Goal: Transaction & Acquisition: Purchase product/service

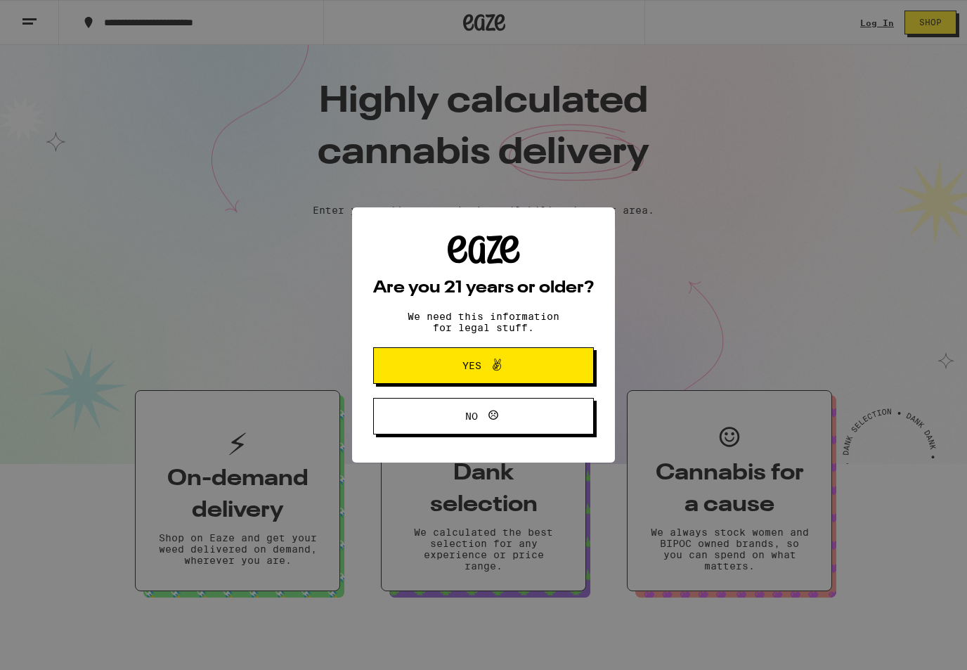
click at [550, 377] on button "Yes" at bounding box center [483, 365] width 221 height 37
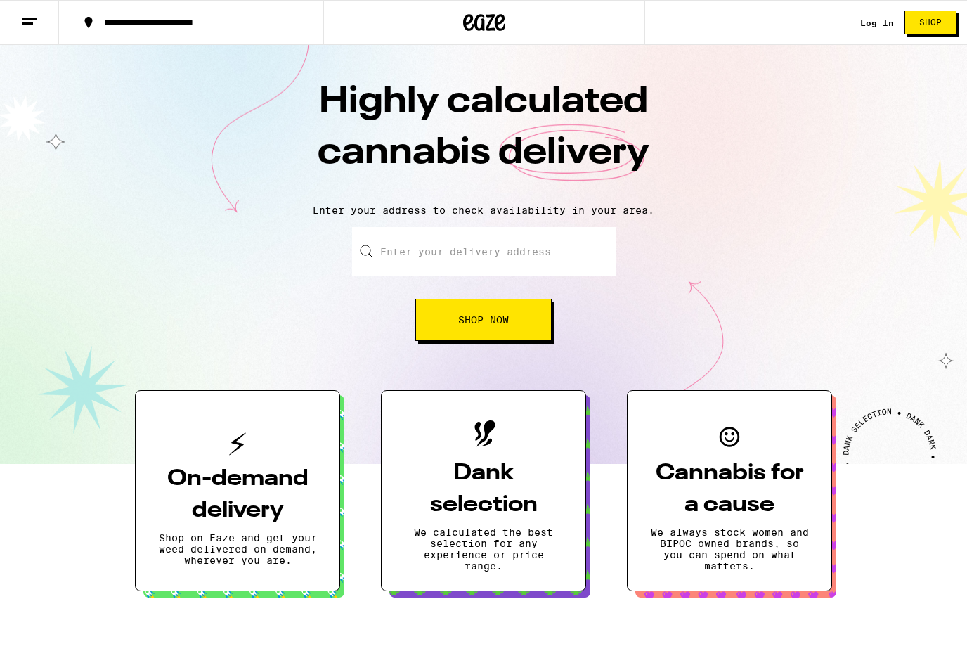
click at [519, 271] on input "Enter your delivery address" at bounding box center [484, 251] width 264 height 49
paste input "[STREET_ADDRESS]"
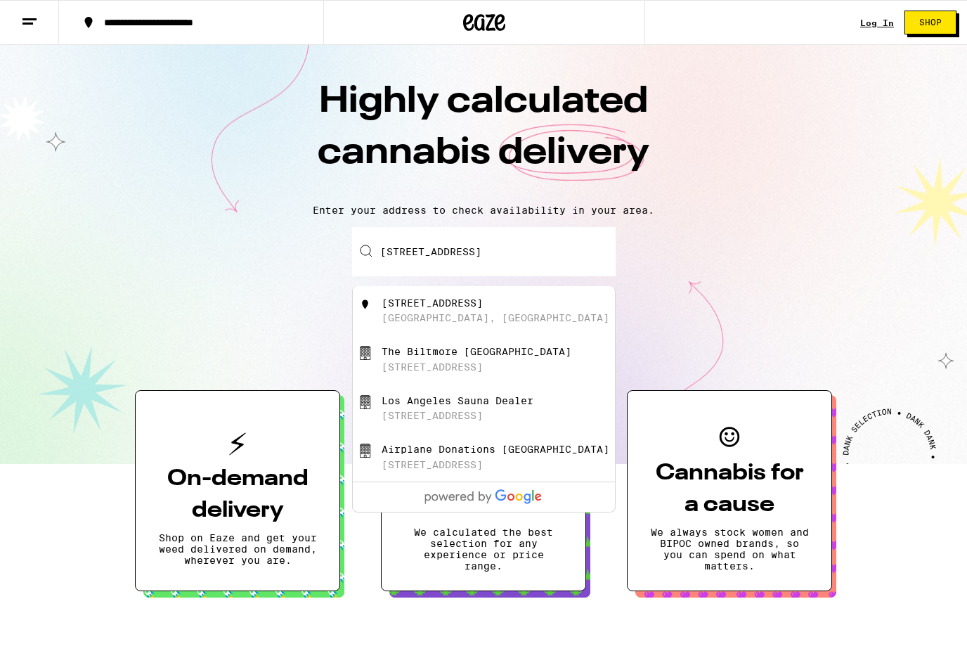
type input "[STREET_ADDRESS]"
click at [511, 306] on div "[STREET_ADDRESS]" at bounding box center [507, 310] width 251 height 27
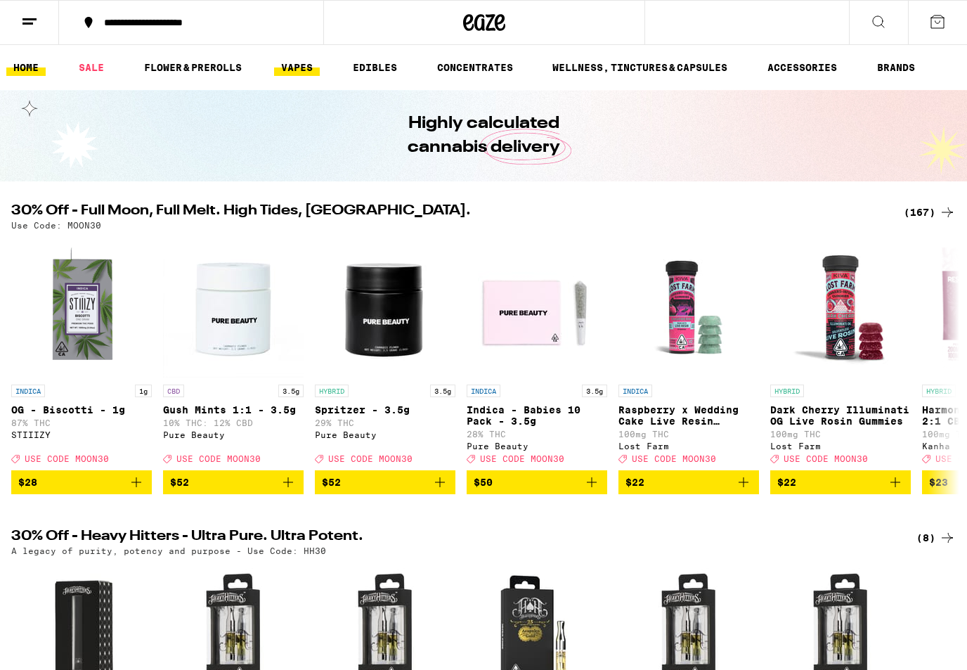
click at [294, 67] on link "VAPES" at bounding box center [297, 67] width 46 height 17
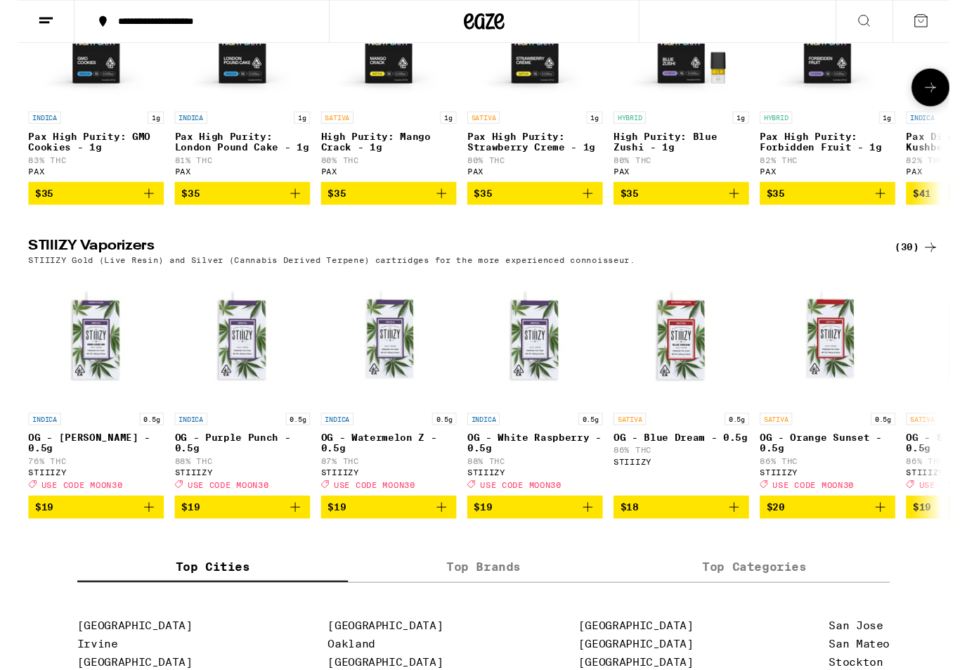
scroll to position [890, 0]
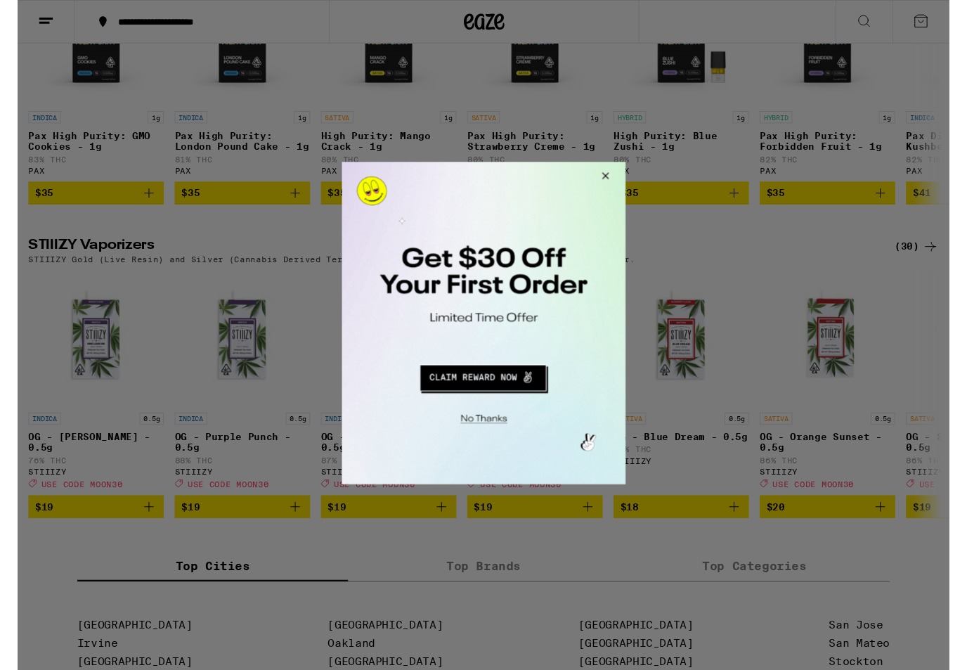
click at [626, 176] on button "Close Modal" at bounding box center [613, 178] width 38 height 34
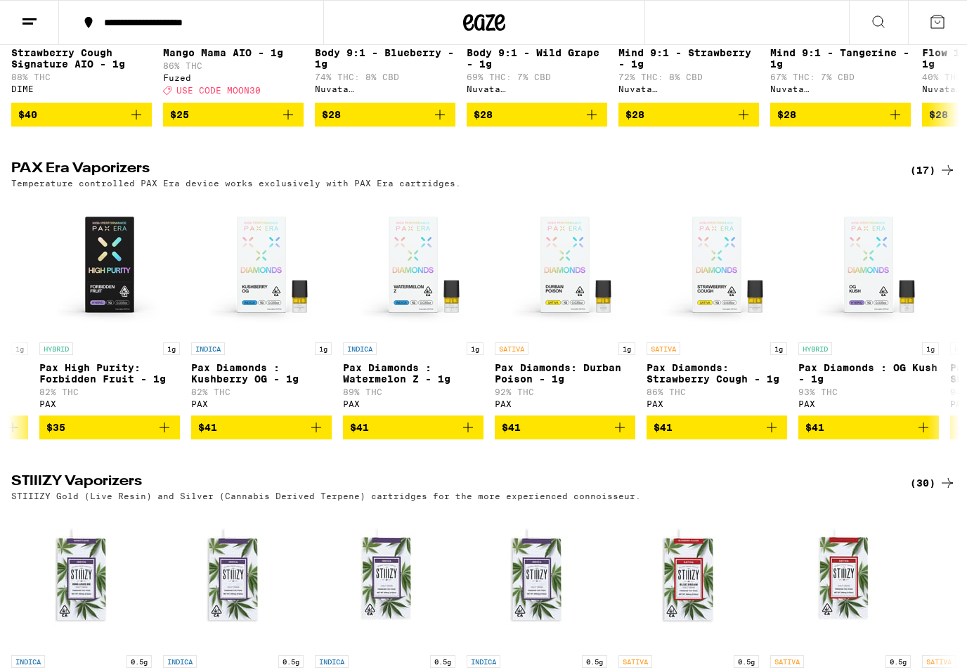
scroll to position [0, 779]
